Goal: Task Accomplishment & Management: Use online tool/utility

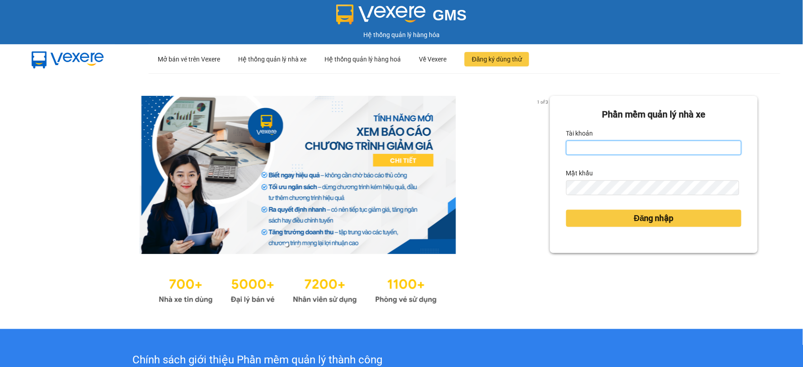
type input "thanhtuan.vtp"
click at [623, 146] on input "thanhtuan.vtp" at bounding box center [653, 148] width 175 height 14
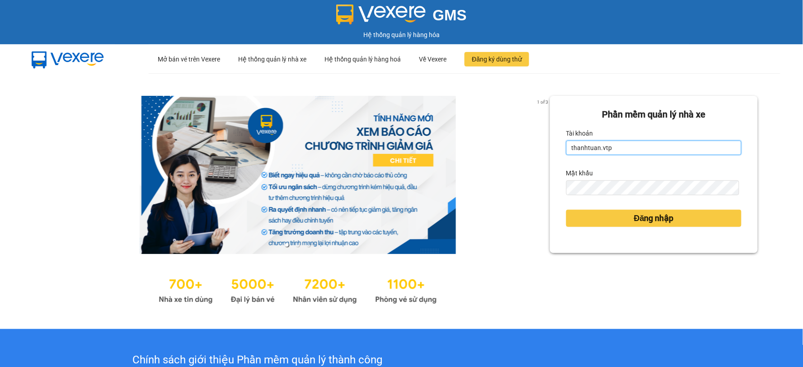
click at [623, 146] on input "thanhtuan.vtp" at bounding box center [653, 148] width 175 height 14
type input "congphat.vtp"
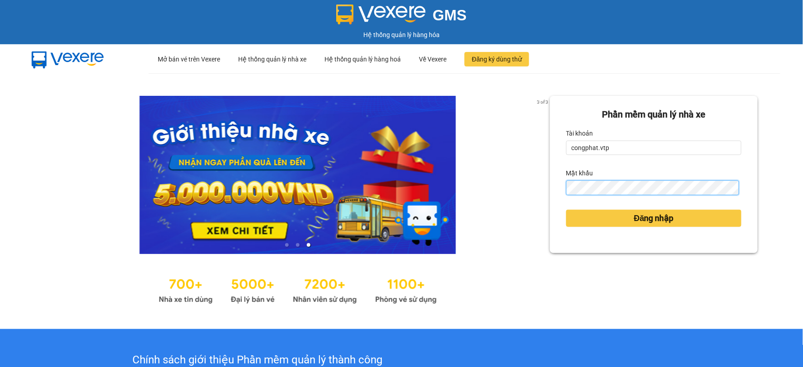
click at [566, 210] on button "Đăng nhập" at bounding box center [653, 218] width 175 height 17
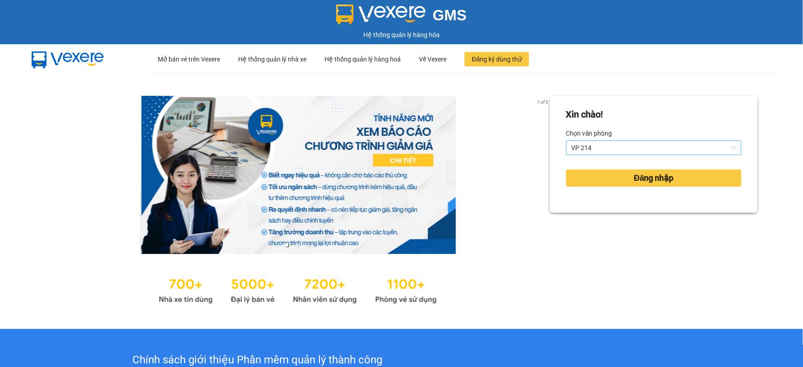
click at [589, 144] on span "VP 214" at bounding box center [654, 148] width 164 height 14
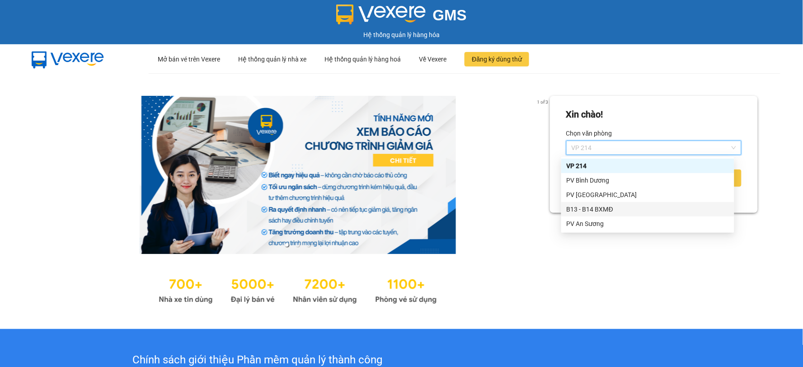
click at [594, 209] on div "B13 - B14 BXMĐ" at bounding box center [648, 209] width 162 height 10
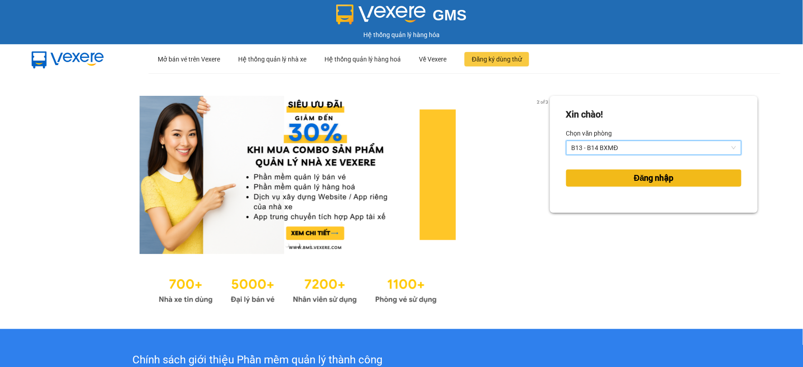
click at [627, 185] on button "Đăng nhập" at bounding box center [653, 177] width 175 height 17
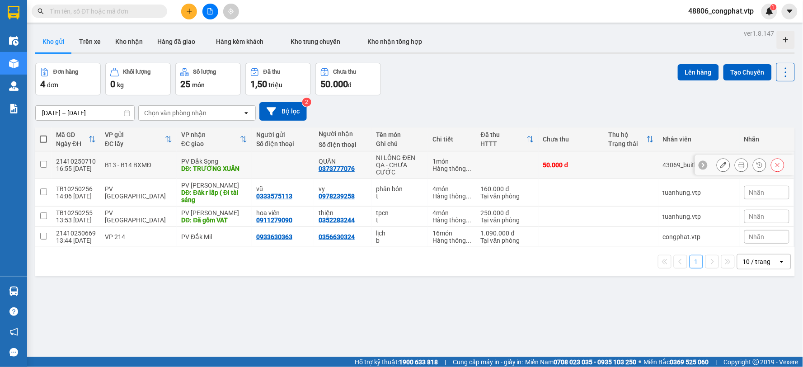
click at [220, 169] on div "DĐ: TRƯỜNG XUÂN" at bounding box center [214, 168] width 66 height 7
checkbox input "true"
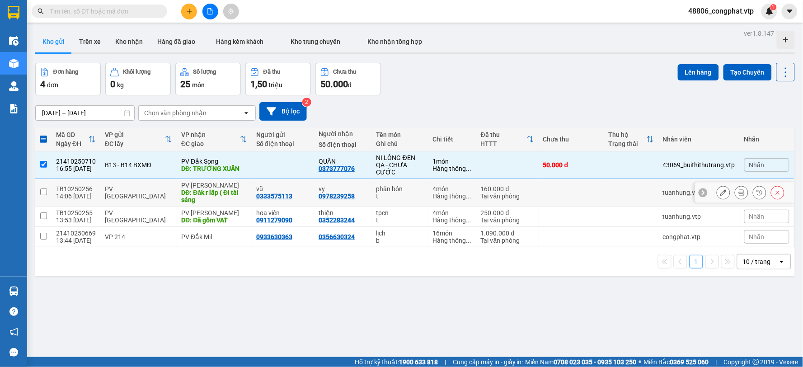
click at [221, 187] on div "PV [PERSON_NAME]" at bounding box center [214, 185] width 66 height 7
checkbox input "true"
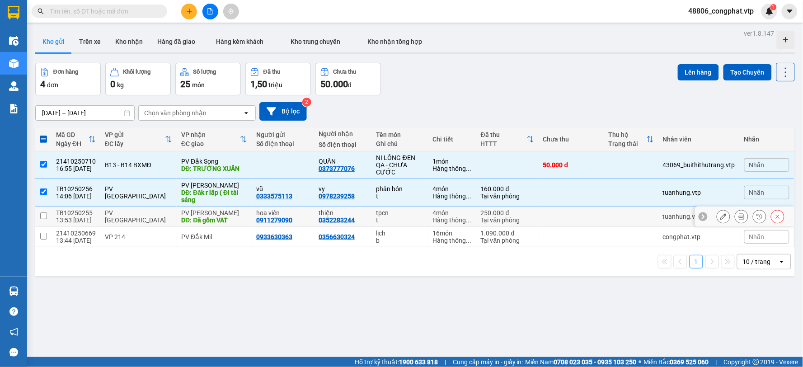
click at [169, 214] on td "PV [PERSON_NAME]" at bounding box center [138, 216] width 76 height 20
checkbox input "true"
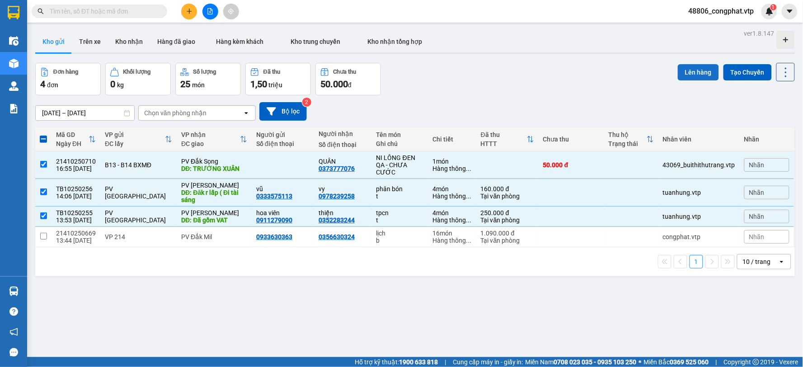
click at [684, 76] on button "Lên hàng" at bounding box center [698, 72] width 41 height 16
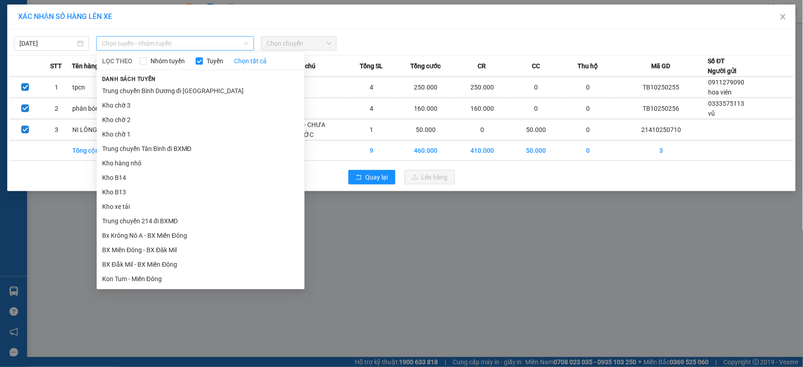
click at [173, 44] on span "Chọn tuyến - nhóm tuyến" at bounding box center [175, 44] width 147 height 14
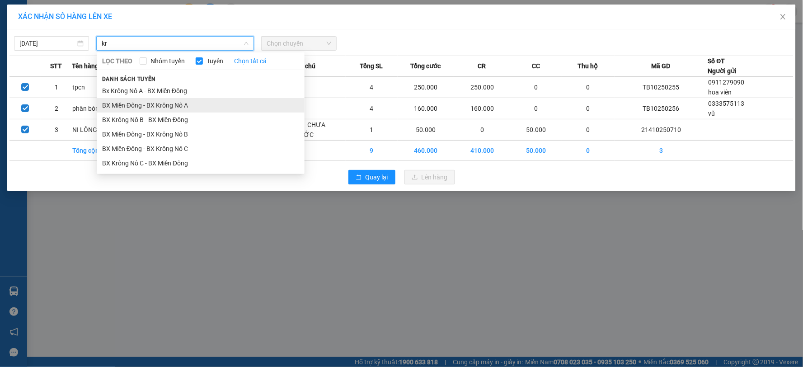
type input "kr"
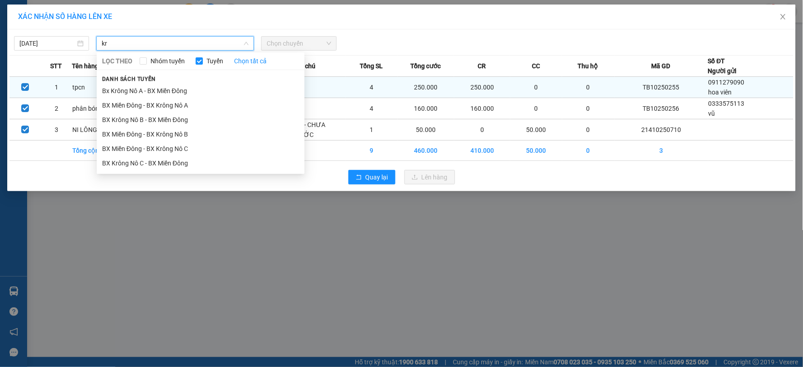
drag, startPoint x: 183, startPoint y: 107, endPoint x: 213, endPoint y: 91, distance: 34.6
click at [183, 107] on li "BX Miền Đông - BX Krông Nô A" at bounding box center [201, 105] width 208 height 14
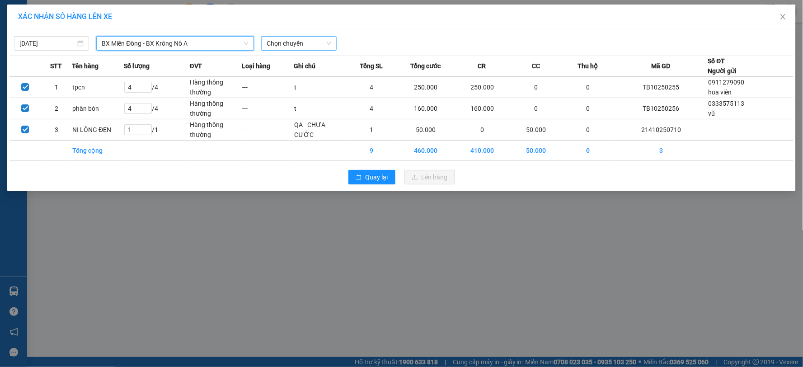
click at [301, 44] on span "Chọn chuyến" at bounding box center [299, 44] width 64 height 14
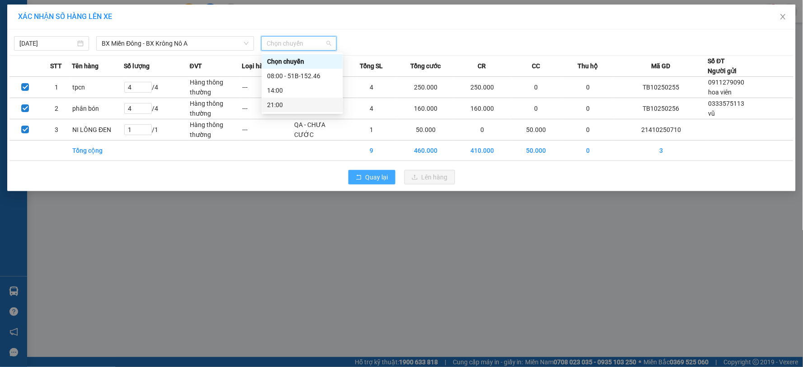
click at [384, 176] on span "Quay lại" at bounding box center [377, 177] width 23 height 10
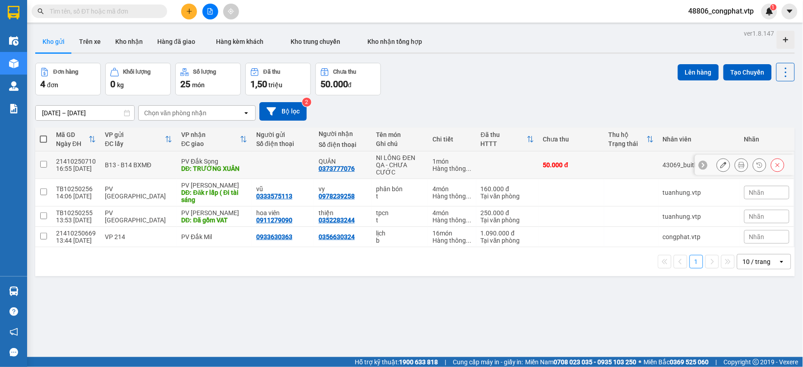
click at [262, 161] on div at bounding box center [282, 164] width 53 height 7
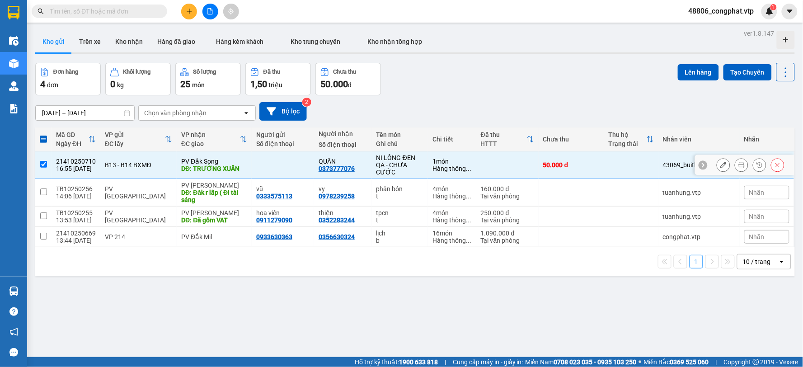
click at [243, 165] on td "PV Đắk Song DĐ: TRƯỜNG XUÂN" at bounding box center [214, 165] width 75 height 28
checkbox input "false"
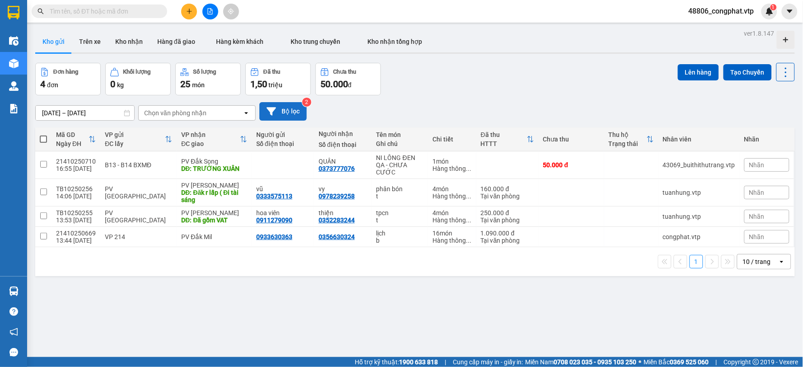
click at [300, 112] on button "Bộ lọc" at bounding box center [282, 111] width 47 height 19
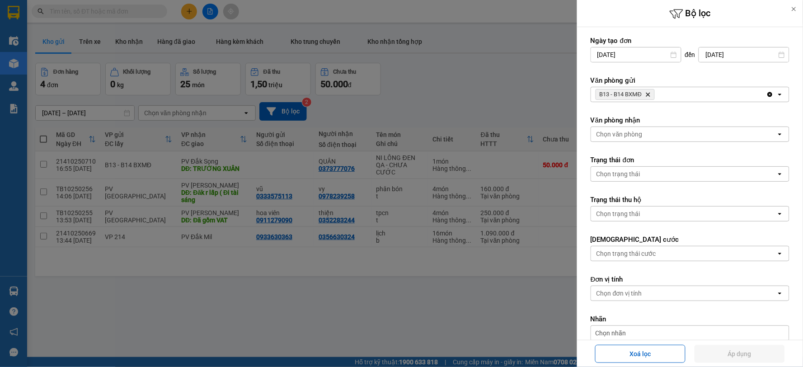
click at [650, 95] on icon "B13 - B14 BXMĐ, close by backspace" at bounding box center [648, 95] width 4 height 4
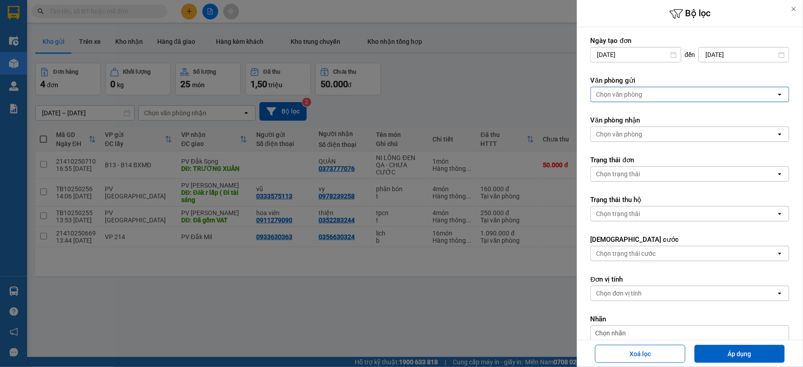
click at [660, 95] on div "Chọn văn phòng" at bounding box center [683, 94] width 185 height 14
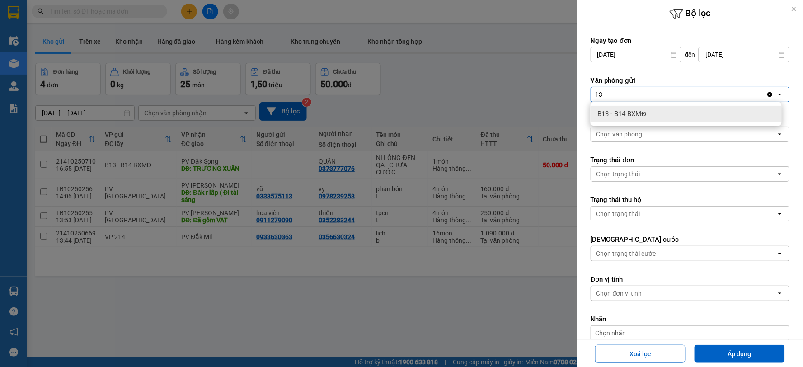
type input "13"
click at [665, 113] on div "B13 - B14 BXMĐ" at bounding box center [686, 114] width 191 height 16
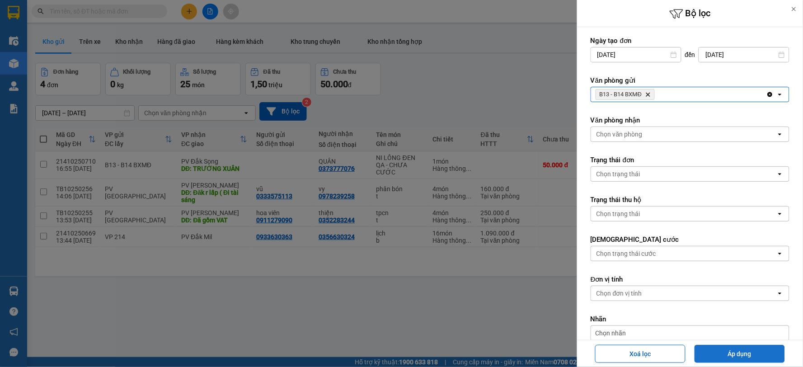
click at [762, 353] on button "Áp dụng" at bounding box center [739, 354] width 90 height 18
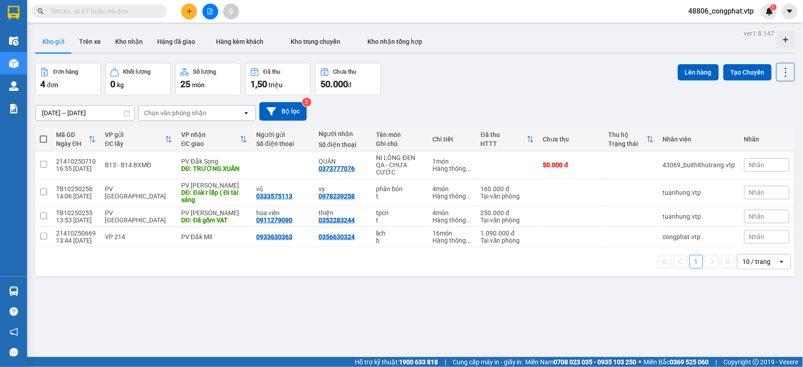
drag, startPoint x: 550, startPoint y: 64, endPoint x: 539, endPoint y: 67, distance: 11.6
click at [549, 65] on div "Đơn hàng 4 đơn Khối lượng 0 kg Số lượng 25 món Đã thu 1,50 triệu Chưa thu 50.00…" at bounding box center [414, 79] width 759 height 33
click at [504, 193] on div "Tại văn phòng" at bounding box center [507, 195] width 53 height 7
checkbox input "true"
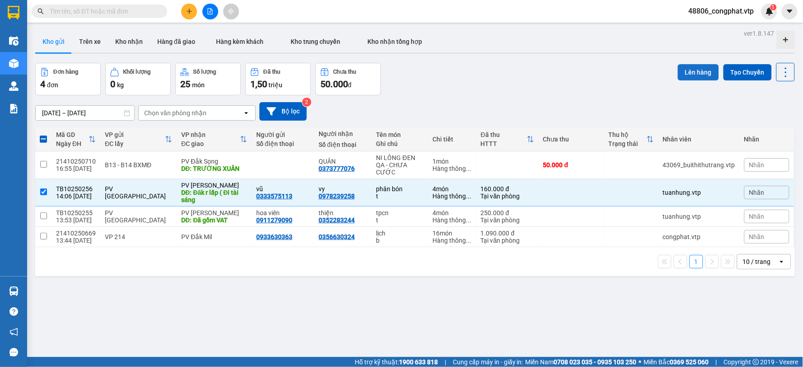
click at [694, 72] on button "Lên hàng" at bounding box center [698, 72] width 41 height 16
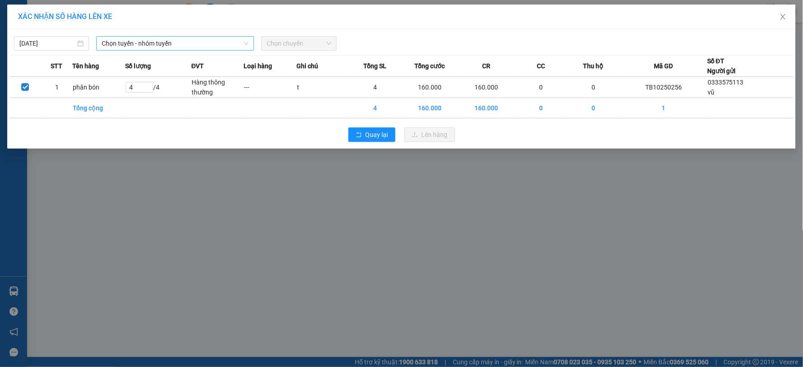
drag, startPoint x: 171, startPoint y: 52, endPoint x: 182, endPoint y: 47, distance: 12.5
click at [173, 51] on div "14/10/2025 Chọn tuyến - nhóm tuyến Chọn chuyến STT Tên hàng Số lượng ĐVT Loại h…" at bounding box center [401, 88] width 788 height 119
drag, startPoint x: 182, startPoint y: 47, endPoint x: 185, endPoint y: 52, distance: 5.9
click at [183, 47] on span "Chọn tuyến - nhóm tuyến" at bounding box center [175, 44] width 147 height 14
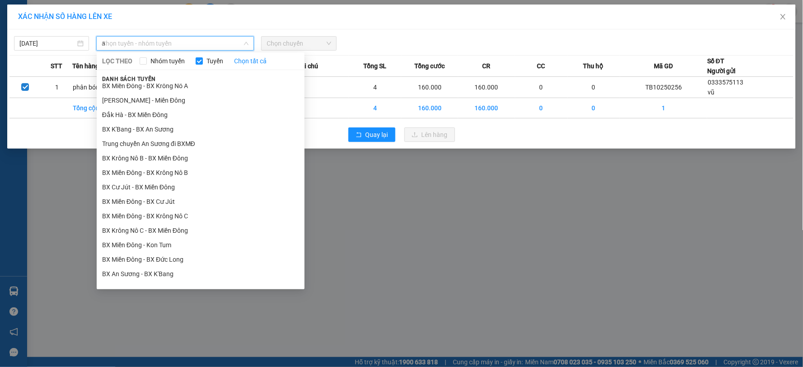
scroll to position [121, 0]
type input "a"
click at [206, 86] on li "BX Miền Đông - BX Krông Nô A" at bounding box center [201, 86] width 208 height 14
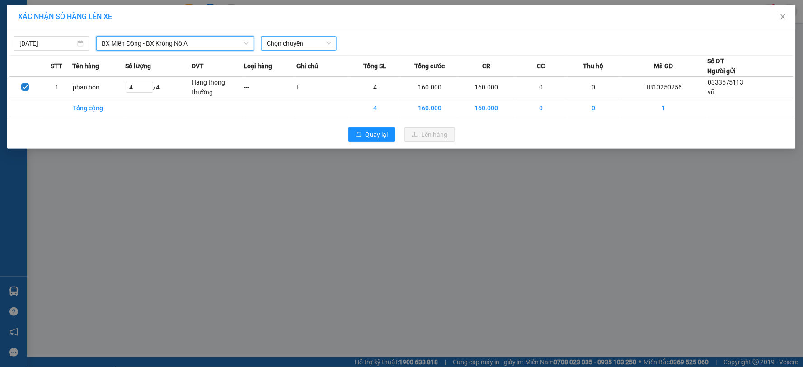
click at [300, 41] on span "Chọn chuyến" at bounding box center [299, 44] width 64 height 14
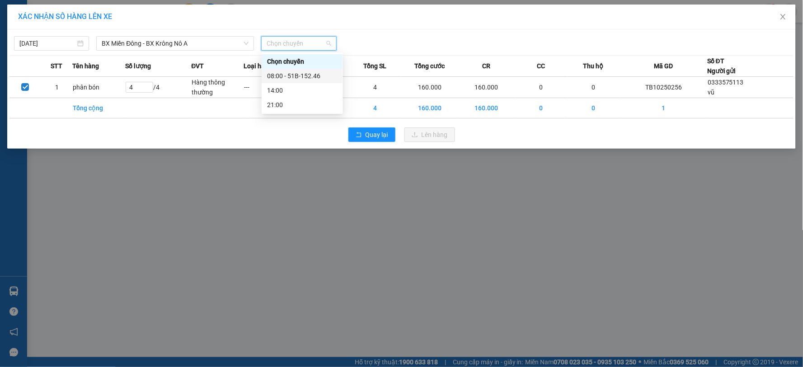
click at [305, 74] on div "08:00 - 51B-152.46" at bounding box center [302, 76] width 70 height 10
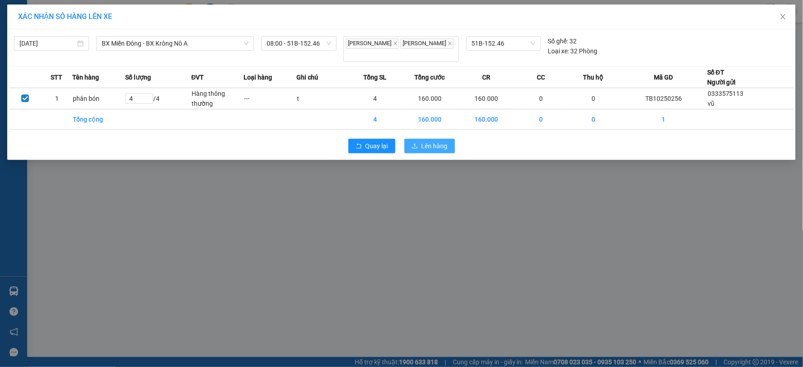
click at [428, 141] on span "Lên hàng" at bounding box center [435, 146] width 26 height 10
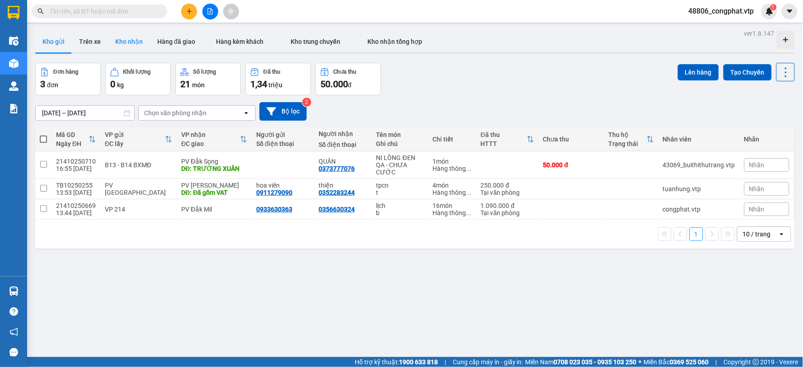
click at [110, 46] on button "Kho nhận" at bounding box center [129, 42] width 42 height 22
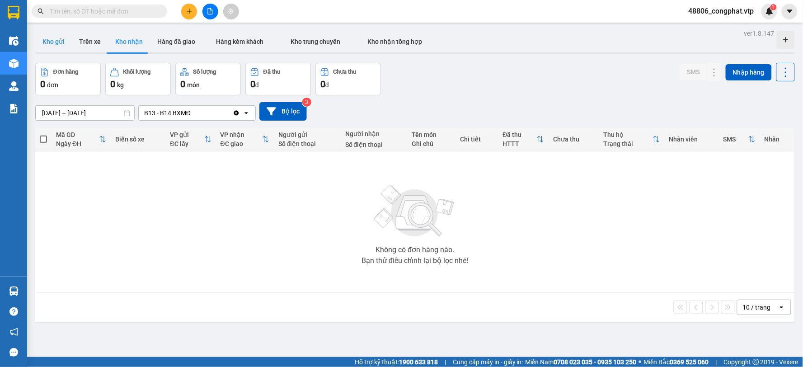
click at [57, 39] on button "Kho gửi" at bounding box center [53, 42] width 37 height 22
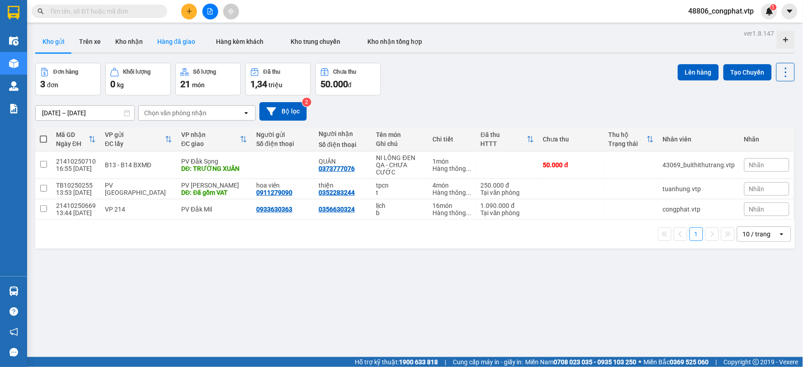
click at [152, 40] on button "Hàng đã giao" at bounding box center [176, 42] width 52 height 22
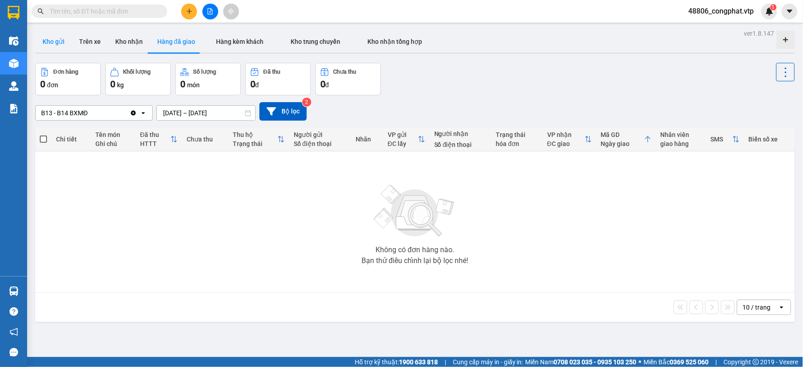
click at [56, 41] on button "Kho gửi" at bounding box center [53, 42] width 37 height 22
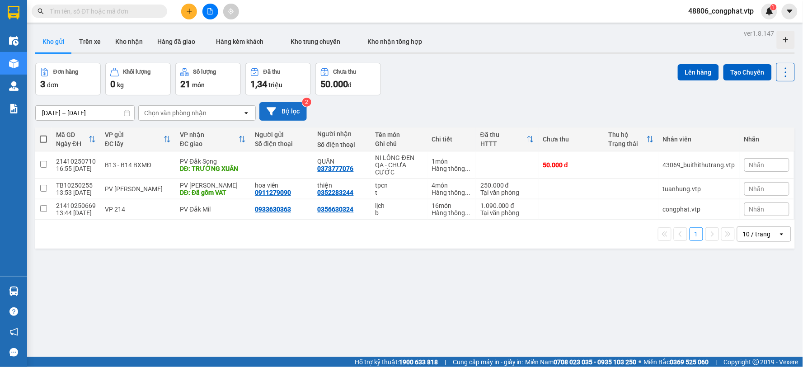
click at [287, 113] on button "Bộ lọc" at bounding box center [282, 111] width 47 height 19
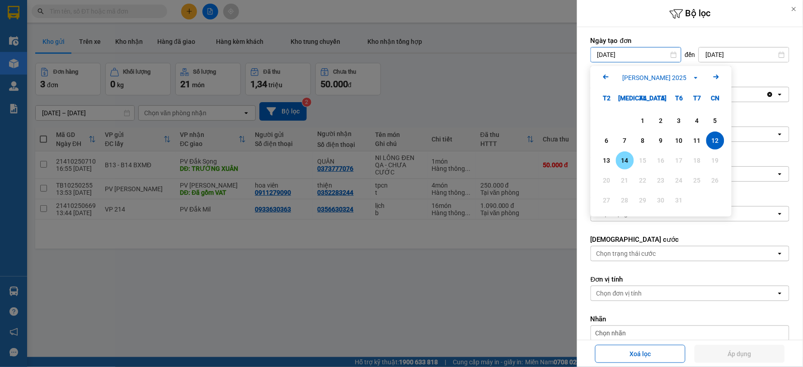
click at [624, 166] on div "14" at bounding box center [625, 160] width 18 height 18
type input "[DATE]"
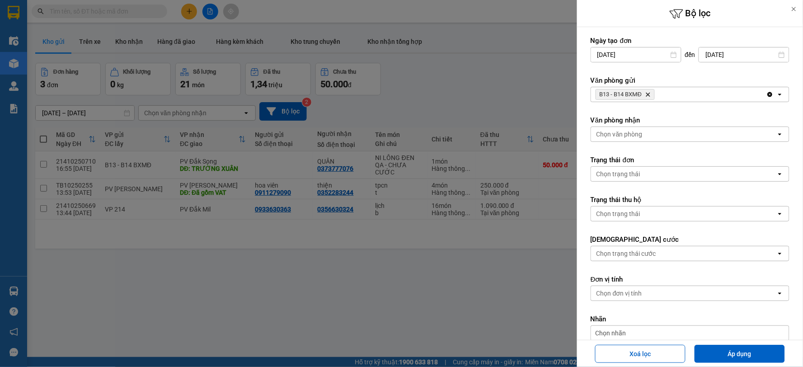
click at [521, 84] on div at bounding box center [401, 183] width 803 height 367
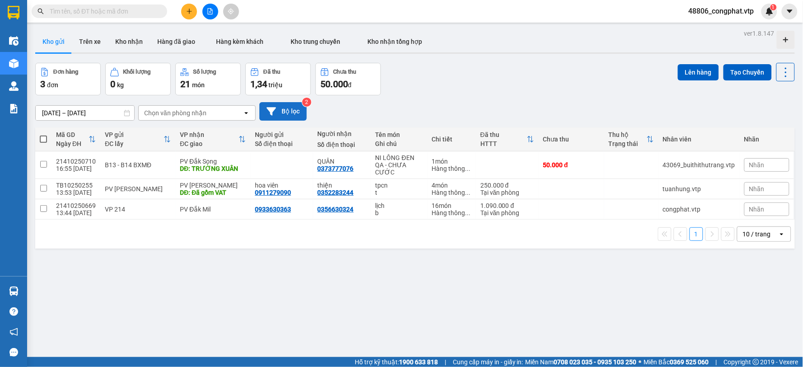
click at [300, 107] on button "Bộ lọc" at bounding box center [282, 111] width 47 height 19
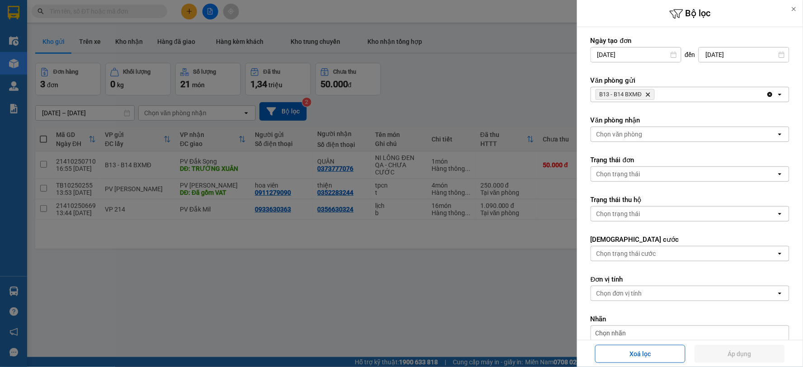
click at [538, 123] on div at bounding box center [401, 183] width 803 height 367
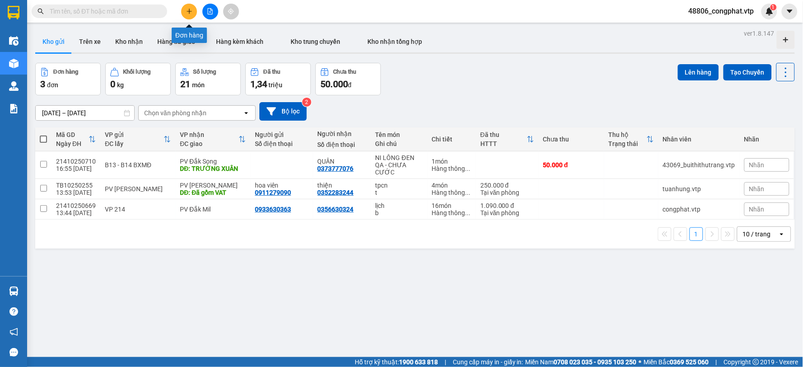
click at [214, 12] on button at bounding box center [210, 12] width 16 height 16
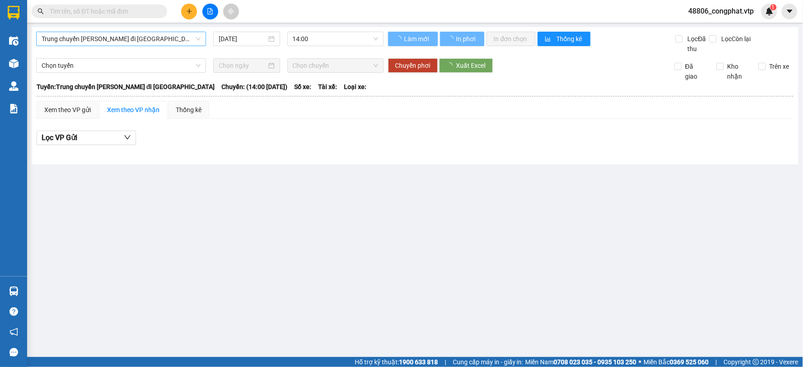
click at [107, 33] on span "Trung chuyển Bình Dương đi BXMĐ" at bounding box center [121, 39] width 159 height 14
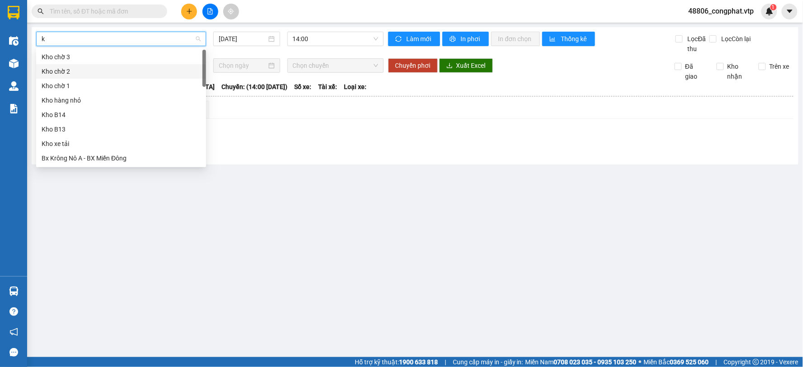
type input "kr"
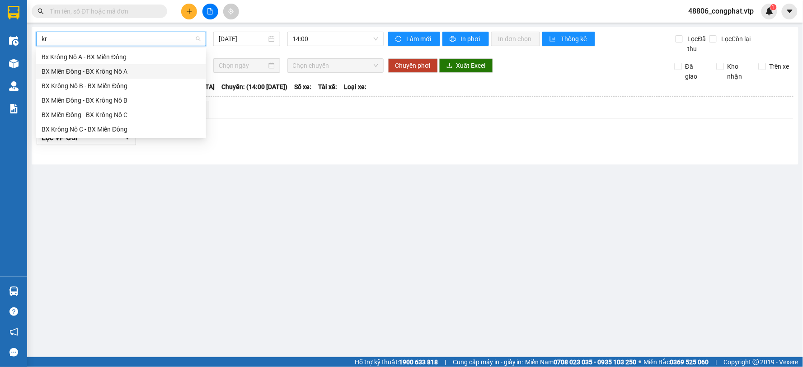
click at [129, 66] on div "BX Miền Đông - BX Krông Nô A" at bounding box center [121, 71] width 159 height 10
type input "14/10/2025"
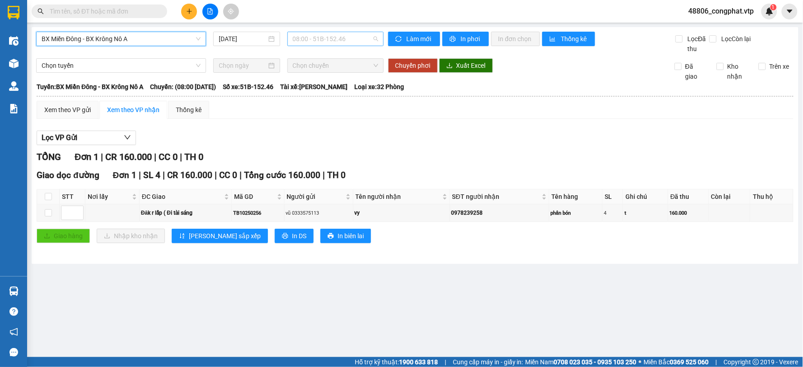
click at [319, 46] on div "08:00 - 51B-152.46" at bounding box center [335, 39] width 96 height 14
click at [463, 116] on div "Xem theo VP gửi Xem theo VP nhận Thống kê" at bounding box center [415, 110] width 757 height 18
click at [471, 38] on span "In phơi" at bounding box center [471, 39] width 21 height 10
click at [82, 106] on div "Xem theo VP gửi" at bounding box center [67, 110] width 47 height 10
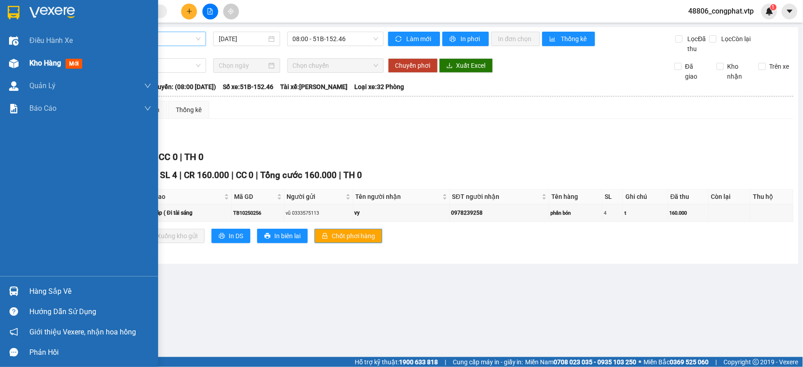
drag, startPoint x: 11, startPoint y: 64, endPoint x: 109, endPoint y: 70, distance: 98.2
click at [12, 64] on img at bounding box center [13, 63] width 9 height 9
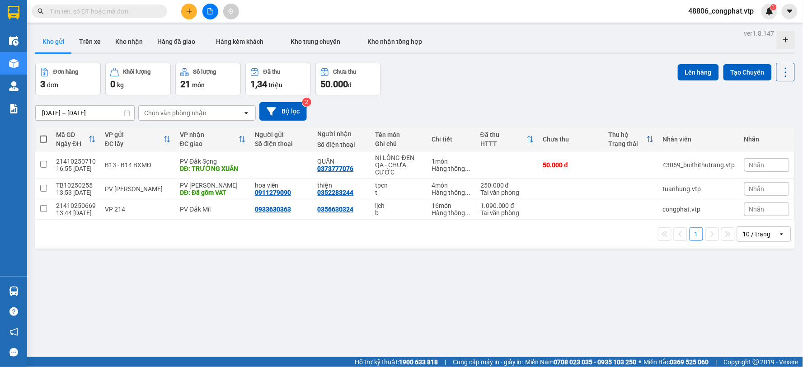
click at [209, 15] on button at bounding box center [210, 12] width 16 height 16
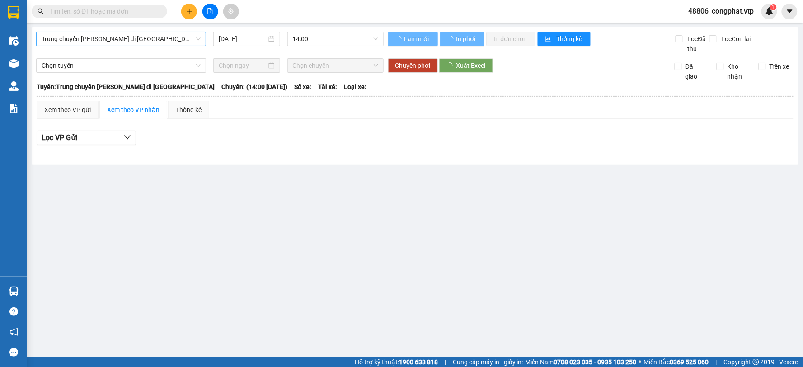
click at [161, 41] on span "Trung chuyển Bình Dương đi BXMĐ" at bounding box center [121, 39] width 159 height 14
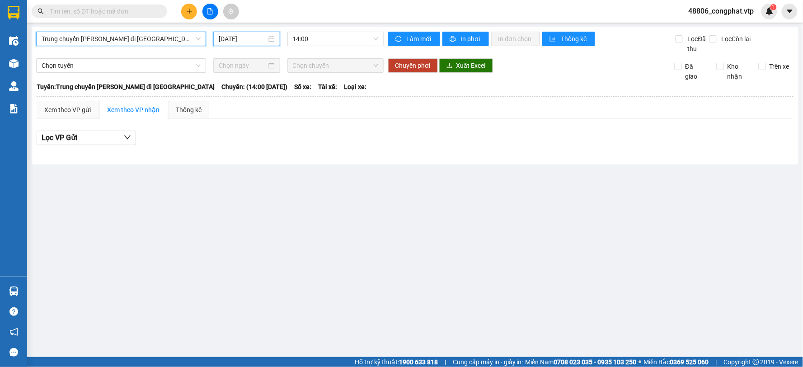
click at [227, 41] on input "14/10/2025" at bounding box center [242, 39] width 47 height 10
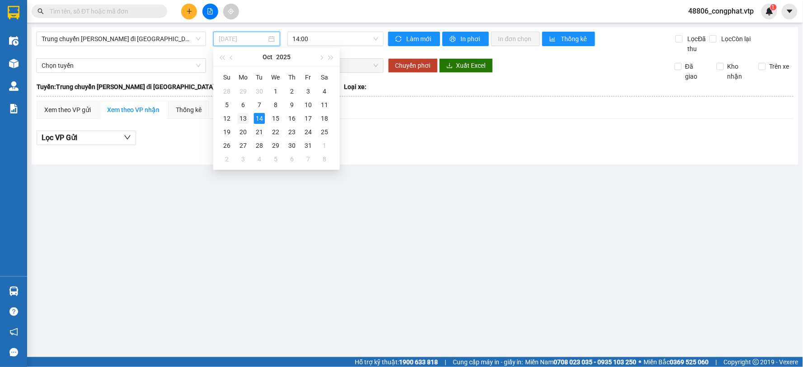
click at [244, 117] on div "13" at bounding box center [243, 118] width 11 height 11
type input "13/10/2025"
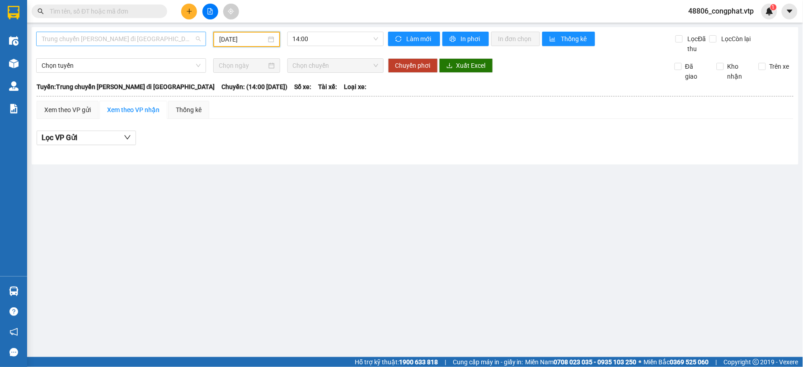
click at [178, 41] on span "Trung chuyển Bình Dương đi BXMĐ" at bounding box center [121, 39] width 159 height 14
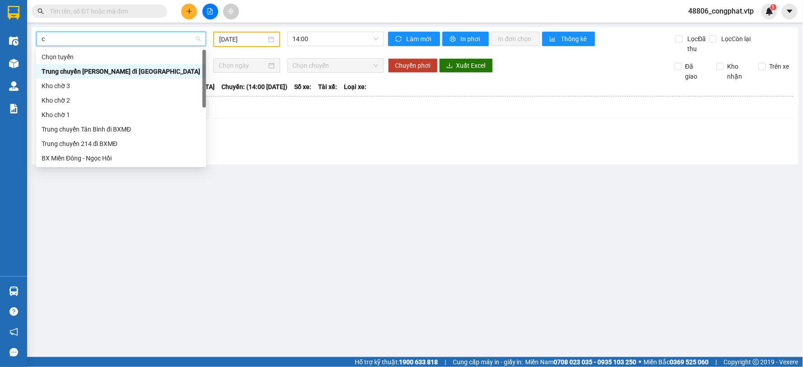
type input "cj"
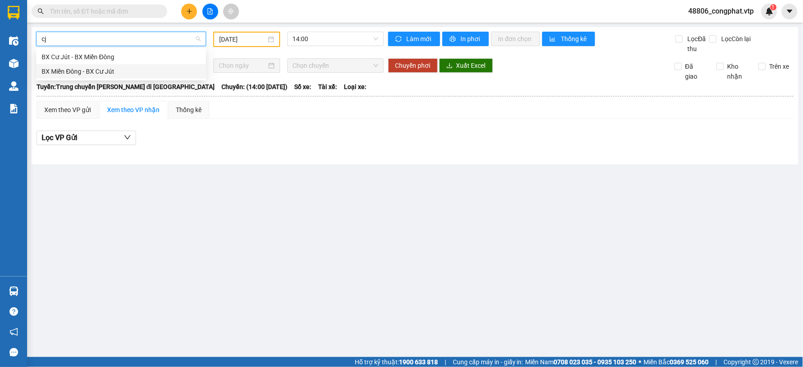
drag, startPoint x: 139, startPoint y: 74, endPoint x: 171, endPoint y: 50, distance: 40.0
click at [139, 73] on div "BX Miền Đông - BX Cư Jút" at bounding box center [121, 71] width 159 height 10
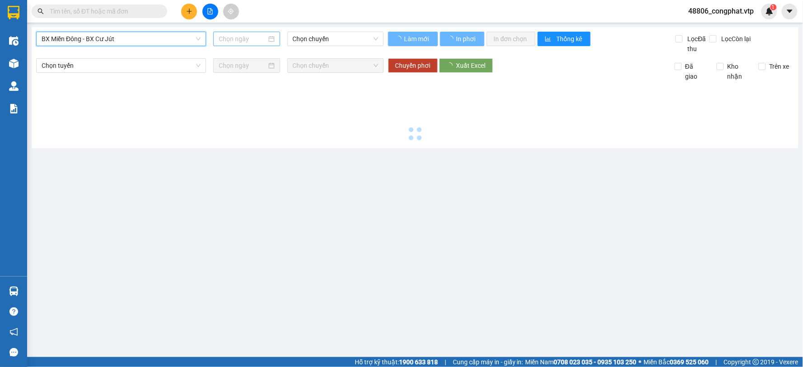
type input "14/10/2025"
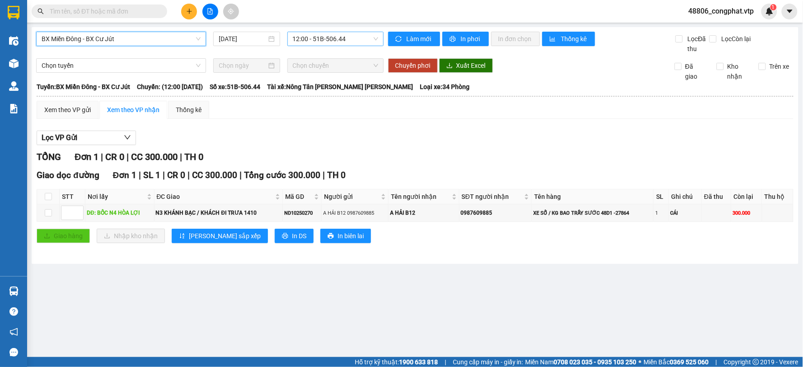
click at [315, 40] on span "12:00 - 51B-506.44" at bounding box center [335, 39] width 85 height 14
click at [327, 86] on div "21:00 - 50F-002.67" at bounding box center [328, 86] width 70 height 10
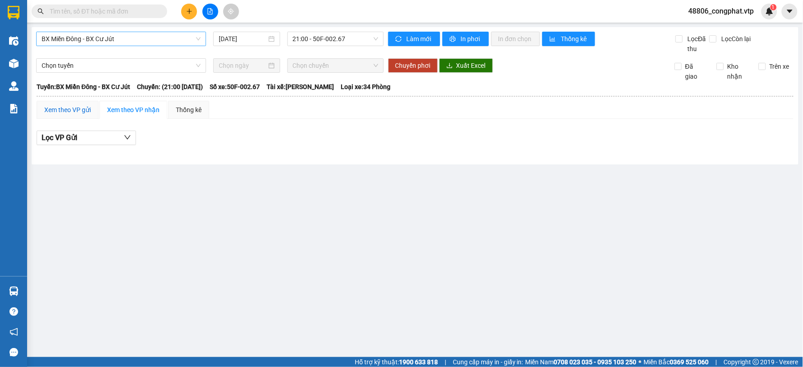
click at [77, 113] on div "Xem theo VP gửi" at bounding box center [67, 110] width 47 height 10
click at [23, 61] on div "Kho hàng mới" at bounding box center [13, 63] width 27 height 23
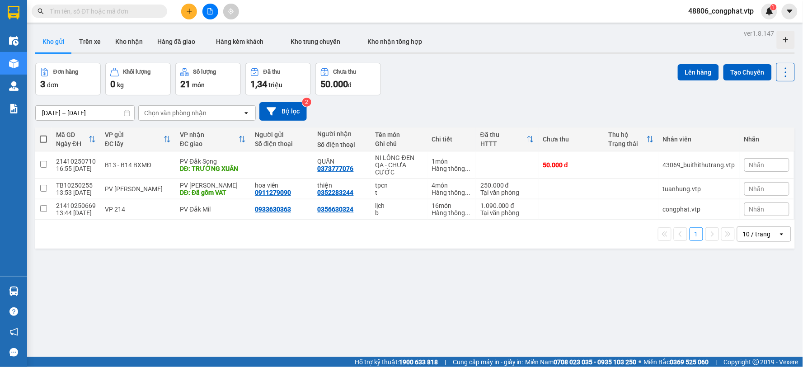
click at [717, 10] on span "48806_congphat.vtp" at bounding box center [721, 10] width 80 height 11
click at [701, 25] on span "Đăng xuất" at bounding box center [725, 28] width 61 height 10
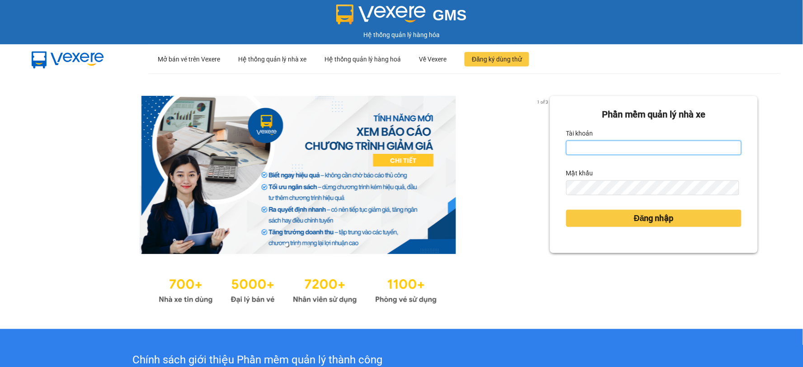
type input "thanhtuan.vtp"
click at [616, 146] on input "thanhtuan.vtp" at bounding box center [653, 148] width 175 height 14
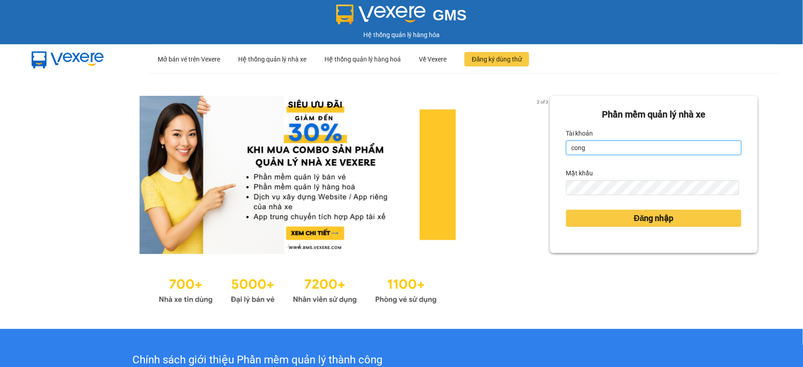
type input "congphat.vtp"
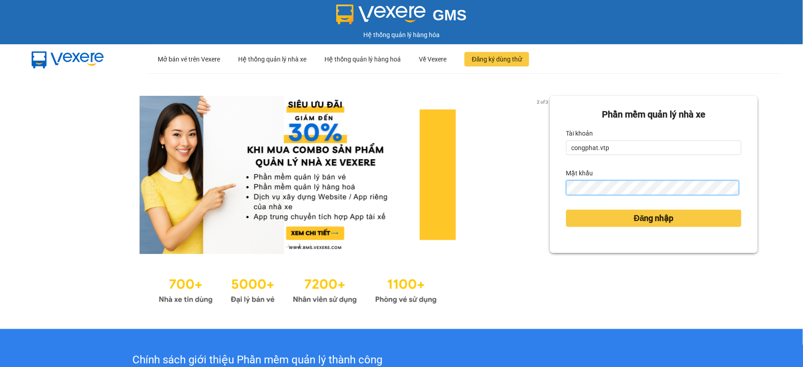
click at [277, 187] on div "2 of 3 Phần mềm quản lý nhà xe Tài khoản congphat.vtp Mật khẩu Đăng nhập" at bounding box center [401, 201] width 803 height 256
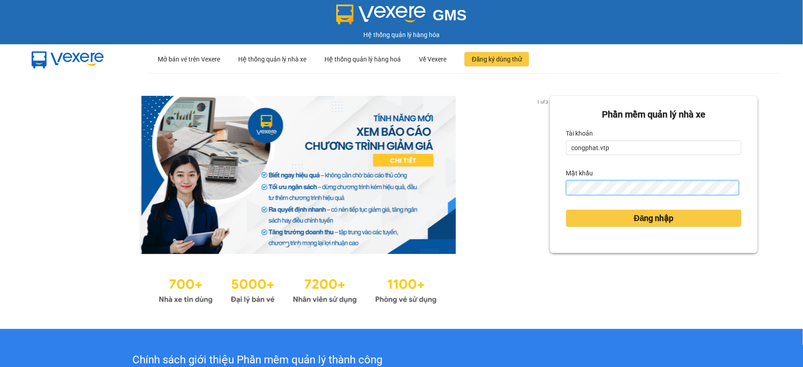
click at [566, 210] on button "Đăng nhập" at bounding box center [653, 218] width 175 height 17
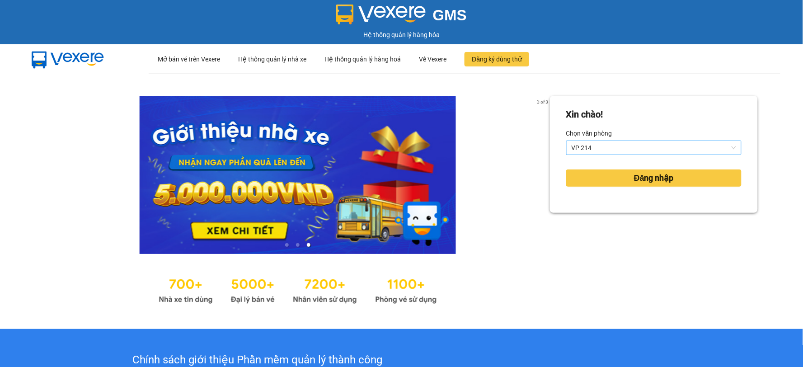
click at [623, 150] on span "VP 214" at bounding box center [654, 148] width 164 height 14
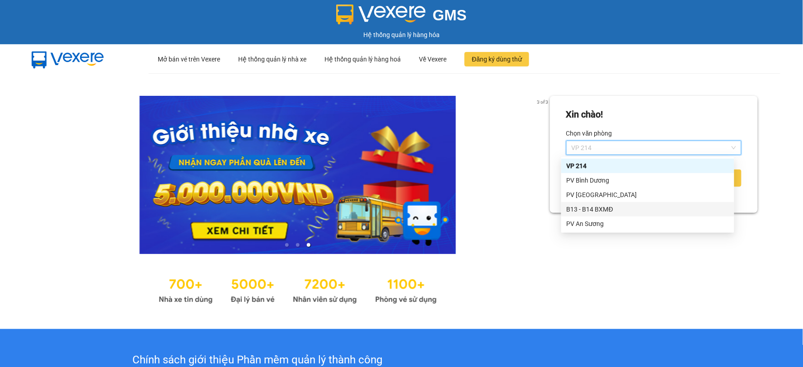
click at [583, 206] on div "B13 - B14 BXMĐ" at bounding box center [648, 209] width 162 height 10
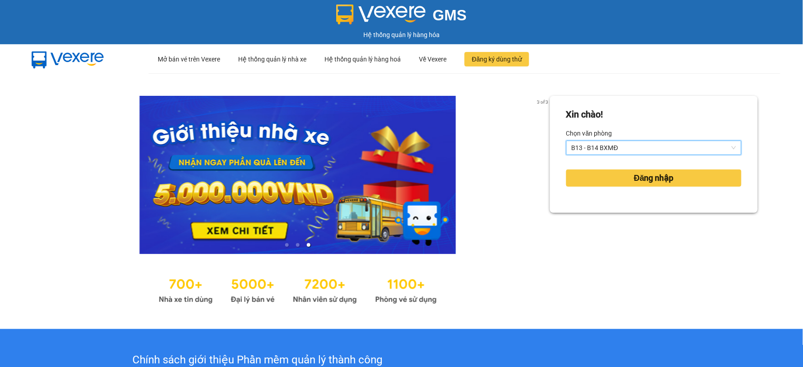
click at [612, 187] on div "Đăng nhập" at bounding box center [653, 178] width 175 height 24
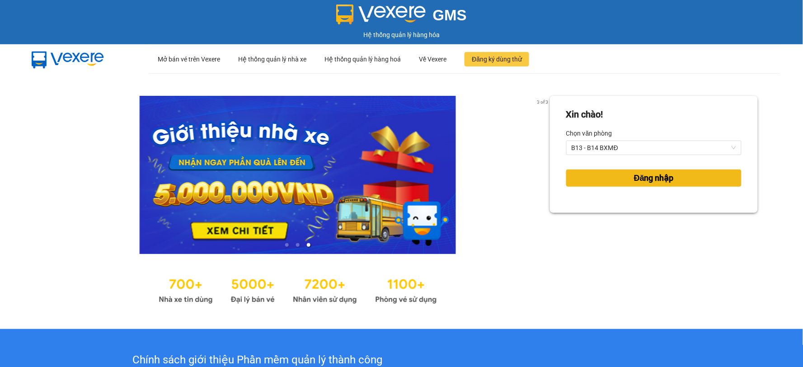
click at [614, 182] on button "Đăng nhập" at bounding box center [653, 177] width 175 height 17
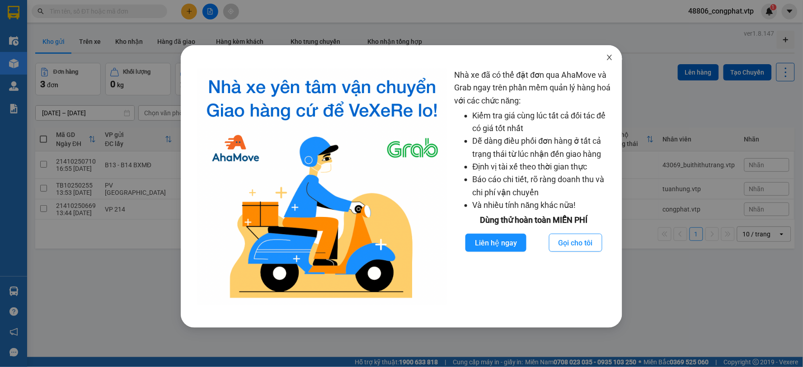
click at [605, 56] on span "Close" at bounding box center [609, 57] width 25 height 25
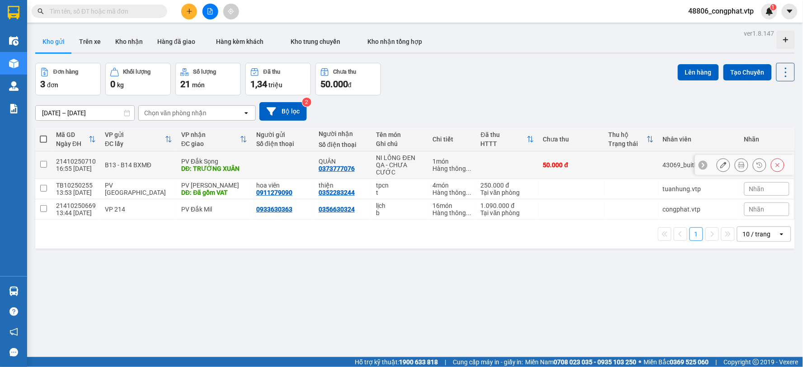
click at [197, 161] on div "PV Đắk Song" at bounding box center [214, 161] width 66 height 7
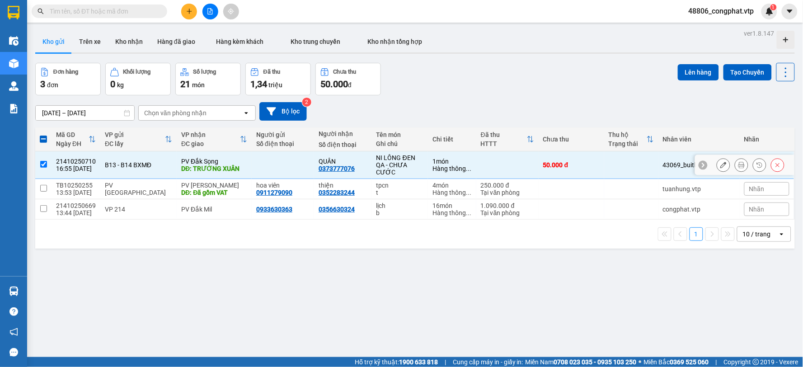
click at [482, 167] on td at bounding box center [507, 165] width 62 height 28
checkbox input "false"
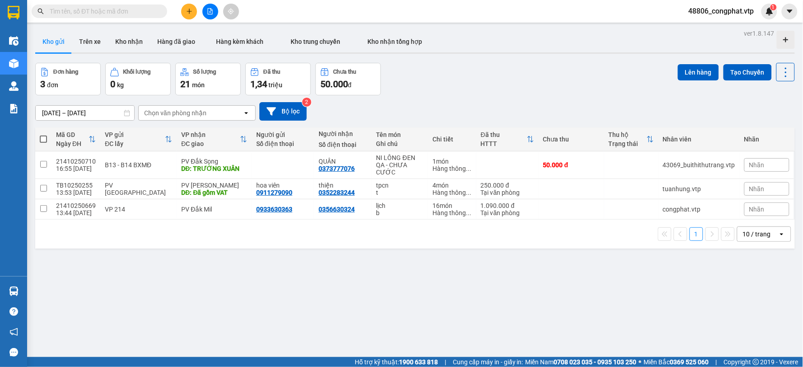
click at [145, 9] on input "text" at bounding box center [103, 11] width 107 height 10
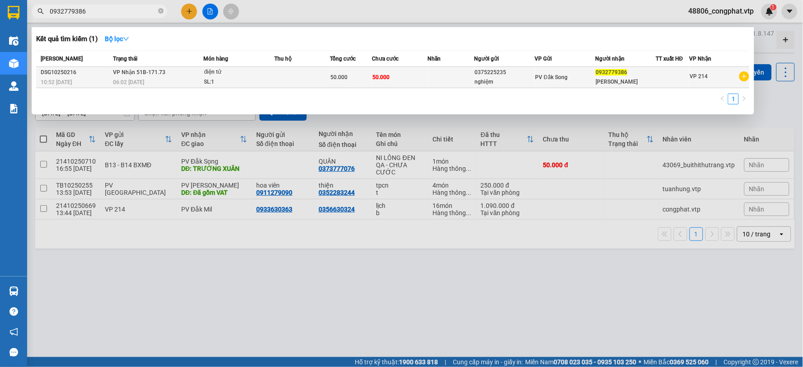
type input "0932779386"
click at [547, 79] on span "PV Đắk Song" at bounding box center [551, 77] width 33 height 6
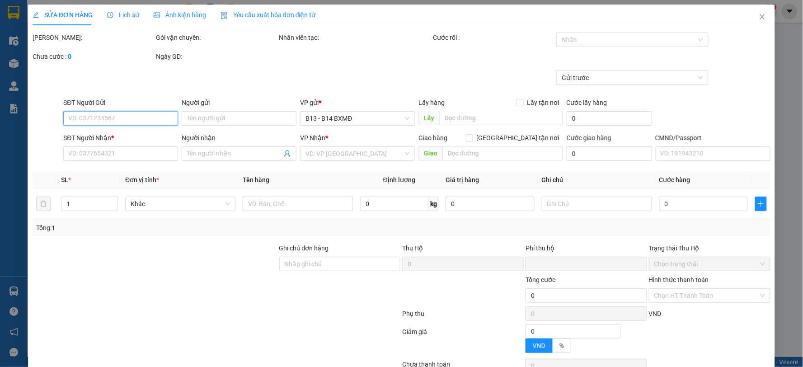
type input "2.500"
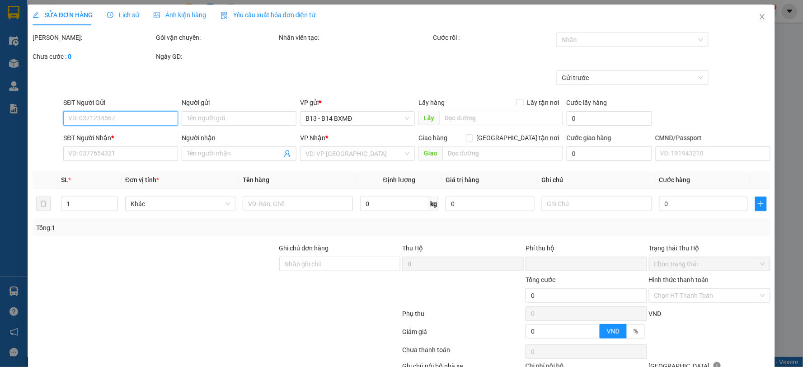
type input "0375225235"
type input "nghiệm"
type input "0932779386"
type input "[PERSON_NAME]"
type input "0"
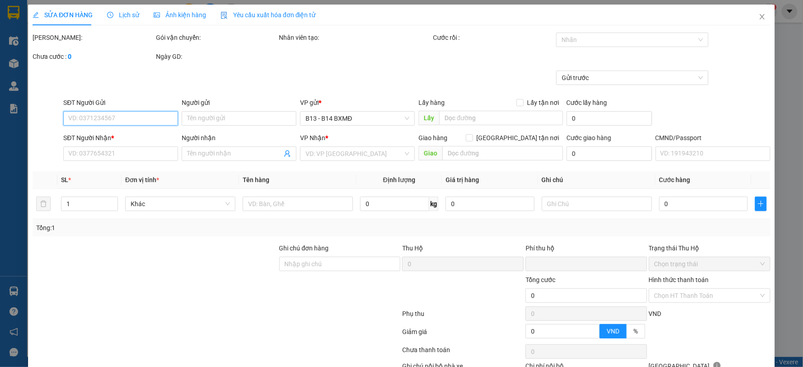
type input "50.000"
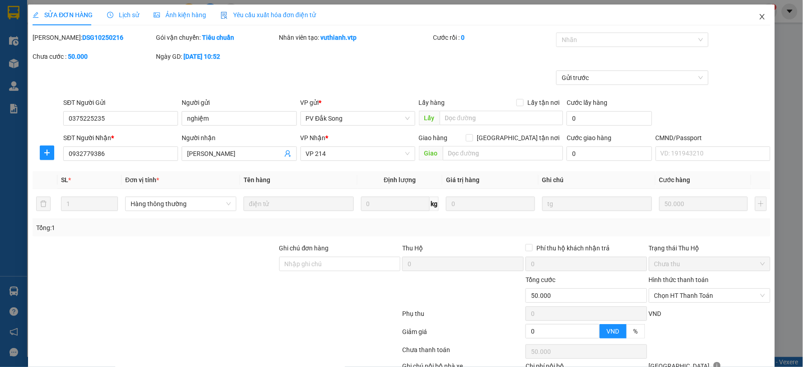
click at [766, 16] on span "Close" at bounding box center [762, 17] width 25 height 25
